Goal: Task Accomplishment & Management: Use online tool/utility

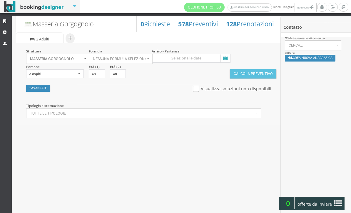
select select
click at [229, 61] on input at bounding box center [191, 58] width 79 height 9
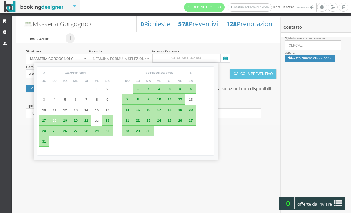
click at [102, 126] on div "22" at bounding box center [96, 120] width 11 height 11
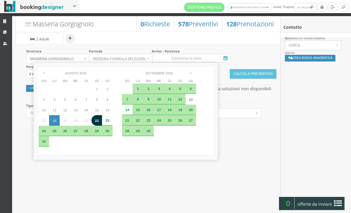
click at [55, 133] on span "25" at bounding box center [55, 131] width 4 height 4
type input "22 ago 2025 - 25 ago 2025"
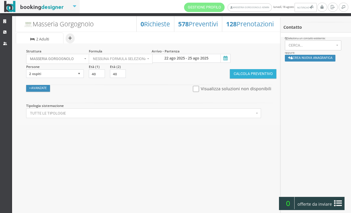
click at [249, 79] on button "Calcola Preventivo" at bounding box center [253, 73] width 46 height 9
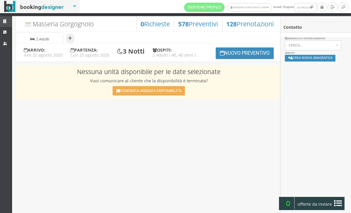
click at [3, 21] on icon at bounding box center [5, 22] width 5 height 4
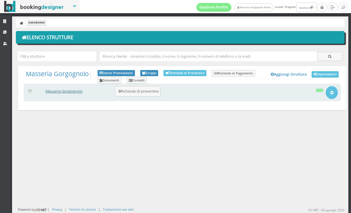
click at [70, 91] on link "Masseria Gorgognolo" at bounding box center [64, 91] width 37 height 5
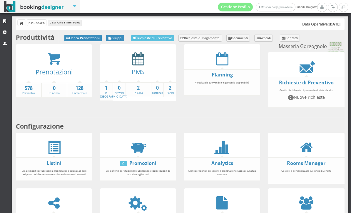
click at [142, 65] on icon at bounding box center [138, 58] width 12 height 13
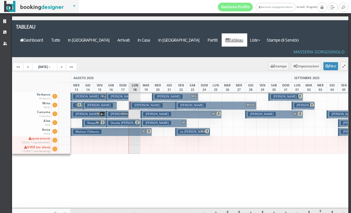
click at [179, 119] on button "[PERSON_NAME] M € 1320.00 4 notti 2 Adulti" at bounding box center [163, 123] width 46 height 9
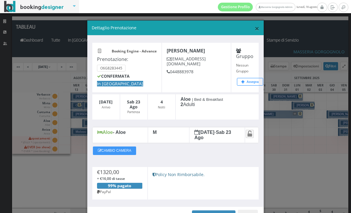
click at [258, 27] on span "×" at bounding box center [256, 28] width 5 height 11
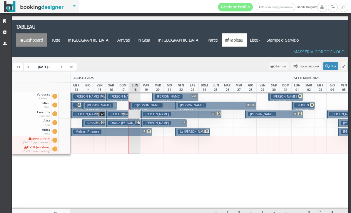
click at [47, 33] on link "Dashboard" at bounding box center [31, 39] width 31 height 13
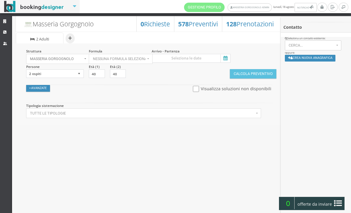
select select
click at [230, 59] on input at bounding box center [191, 58] width 79 height 9
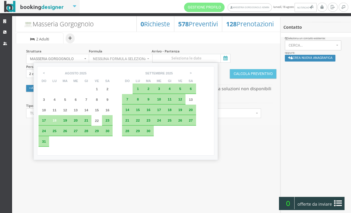
click at [110, 122] on div "23" at bounding box center [107, 121] width 6 height 4
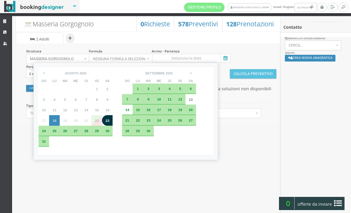
click at [68, 137] on div "26" at bounding box center [65, 131] width 11 height 11
type input "23 ago 2025 - 26 ago 2025"
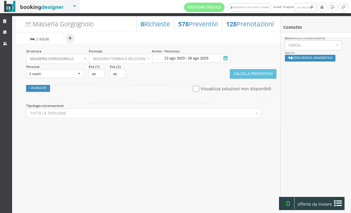
click at [248, 78] on button "Calcola Preventivo" at bounding box center [253, 73] width 46 height 9
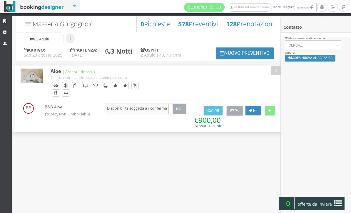
click at [237, 113] on icon at bounding box center [237, 111] width 4 height 4
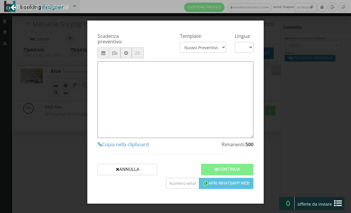
type textarea "Gentile Cliente, grazie per averci contattato! Come da Sua cortese richiesta, L…"
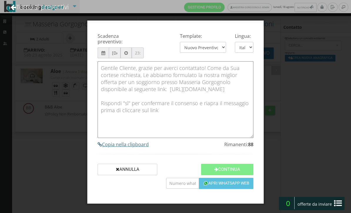
click at [140, 148] on h4 "Copia nella clipboard" at bounding box center [175, 145] width 156 height 6
click at [62, 51] on div "Scadenza preventivo: 23/08/2025 Template: Nuovo Preventivo - Short Message | OR…" at bounding box center [175, 106] width 351 height 213
click at [58, 7] on link "Torna ai preventivi" at bounding box center [40, 7] width 74 height 24
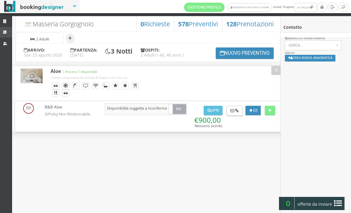
click at [1, 29] on link "CRM" at bounding box center [6, 32] width 12 height 11
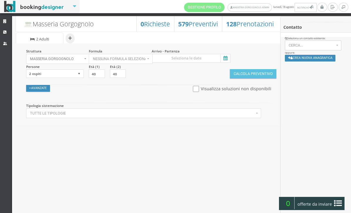
select select
